Goal: Information Seeking & Learning: Learn about a topic

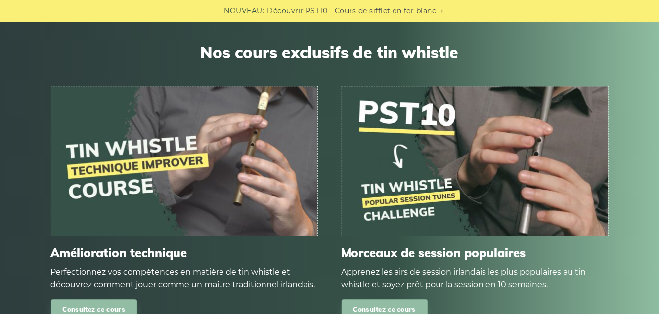
scroll to position [1037, 0]
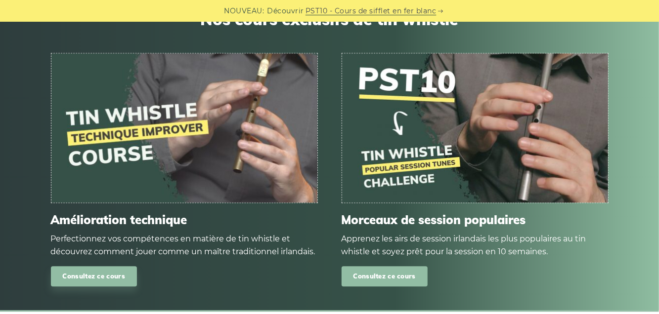
click at [391, 272] on font "Consultez ce cours" at bounding box center [384, 276] width 62 height 8
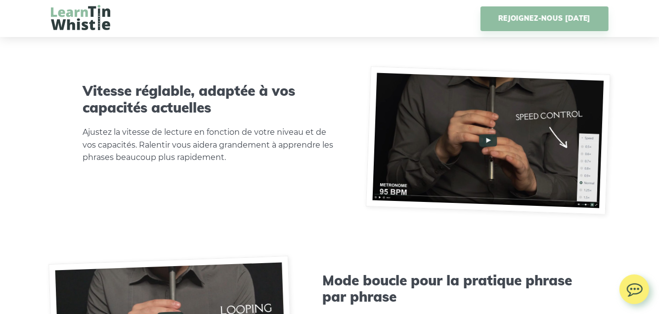
scroll to position [2816, 0]
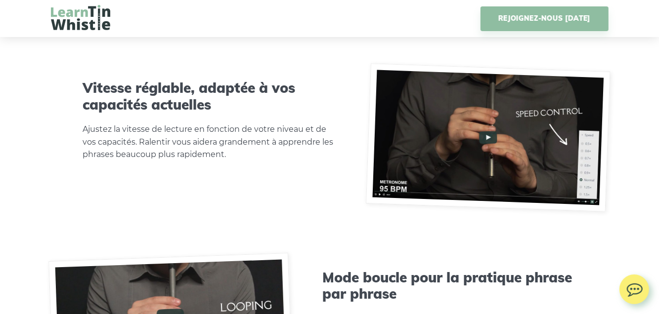
click at [488, 134] on img at bounding box center [488, 137] width 245 height 149
click at [488, 136] on img at bounding box center [488, 137] width 245 height 149
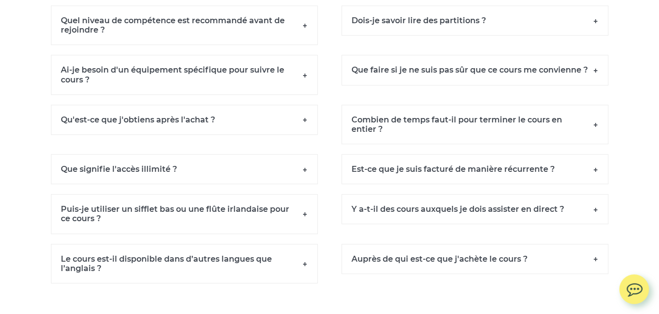
scroll to position [7312, 0]
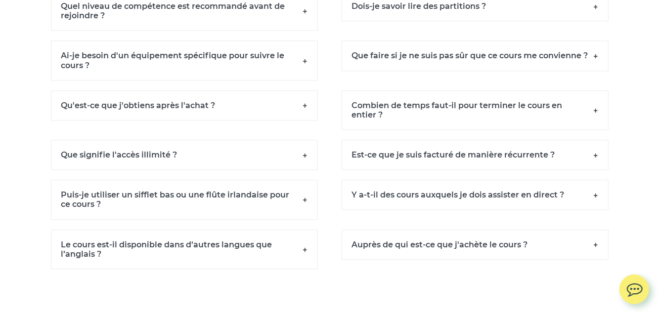
click at [304, 150] on h6 "Que signifie l'accès illimité ?" at bounding box center [184, 155] width 267 height 30
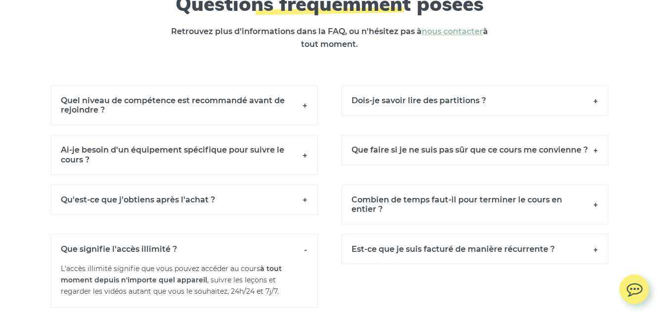
scroll to position [7213, 0]
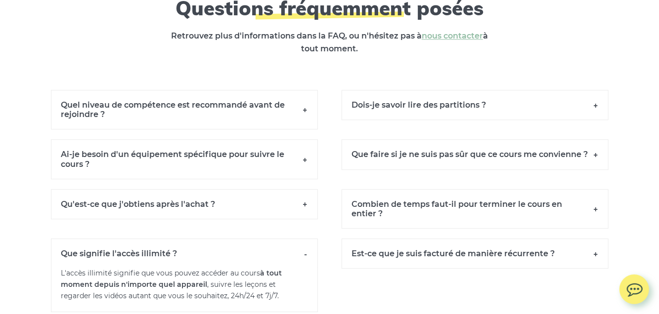
click at [593, 204] on h6 "Combien de temps faut-il pour terminer le cours en entier ?" at bounding box center [474, 209] width 267 height 40
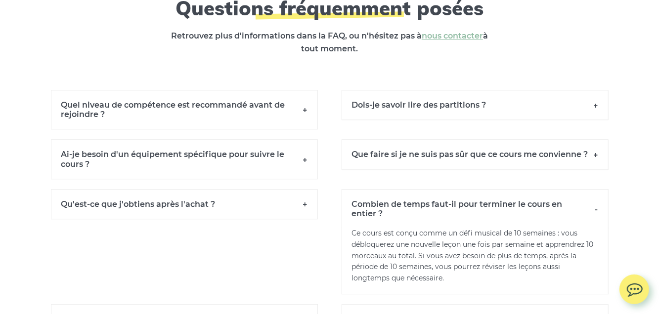
click at [592, 99] on h6 "Dois-je savoir lire des partitions ?" at bounding box center [474, 105] width 267 height 30
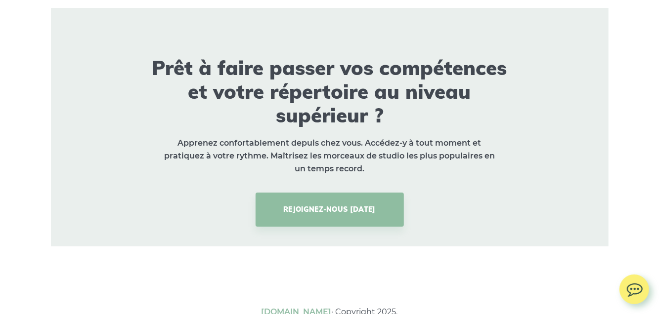
scroll to position [7798, 0]
